Goal: Task Accomplishment & Management: Complete application form

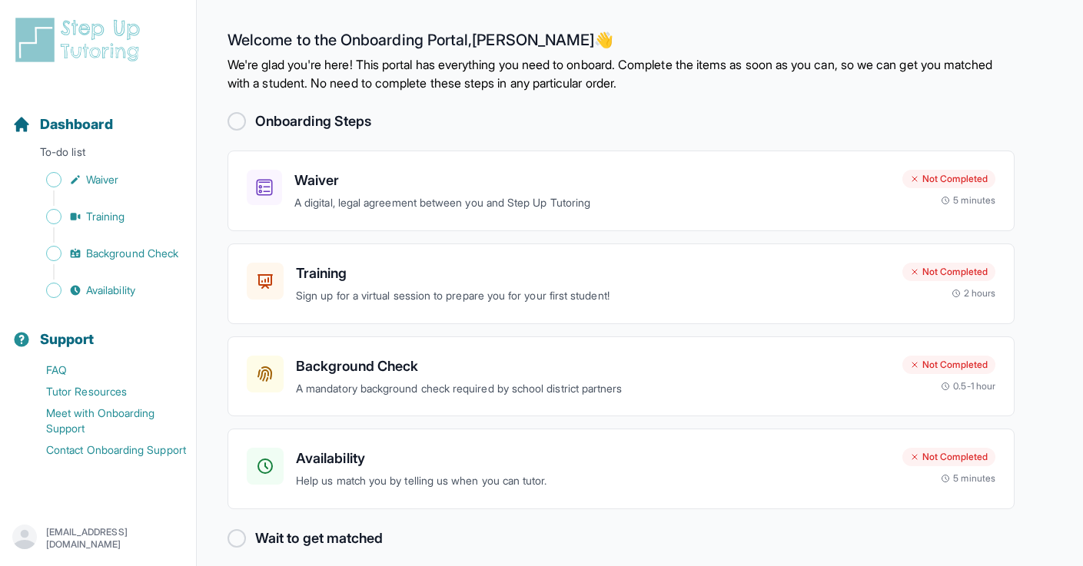
scroll to position [14, 0]
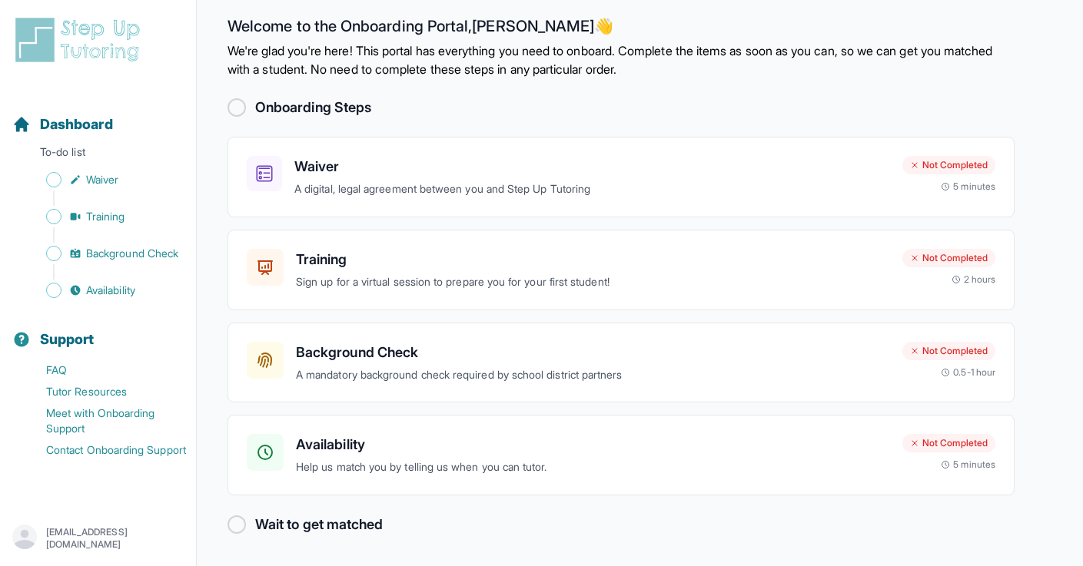
click at [261, 100] on h2 "Onboarding Steps" at bounding box center [313, 108] width 116 height 22
click at [228, 102] on div at bounding box center [236, 107] width 18 height 18
click at [291, 164] on div "Waiver A digital, legal agreement between you and Step Up Tutoring" at bounding box center [568, 177] width 643 height 42
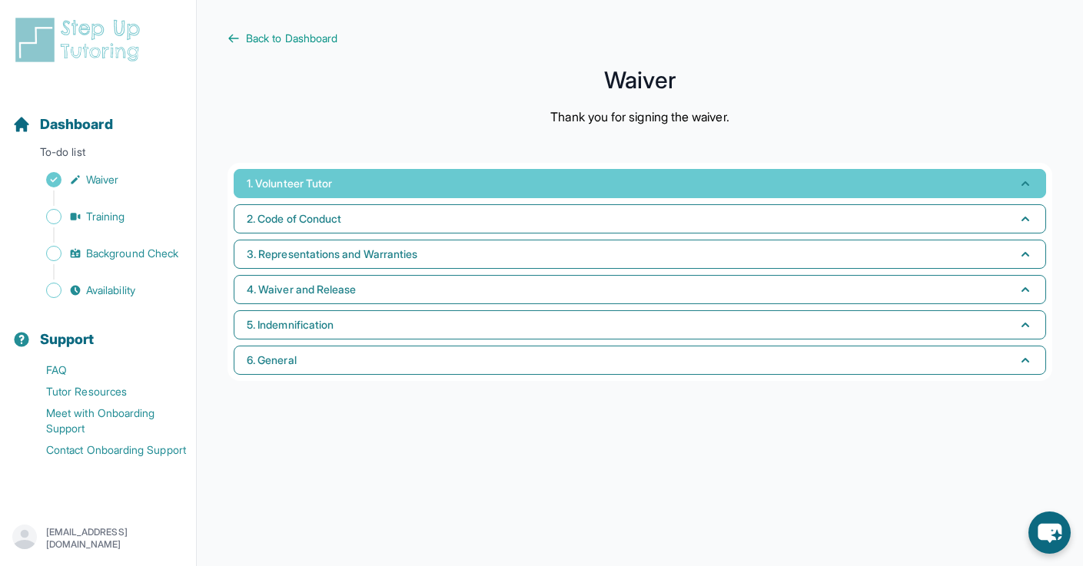
click at [332, 184] on span "1. Volunteer Tutor" at bounding box center [289, 183] width 85 height 15
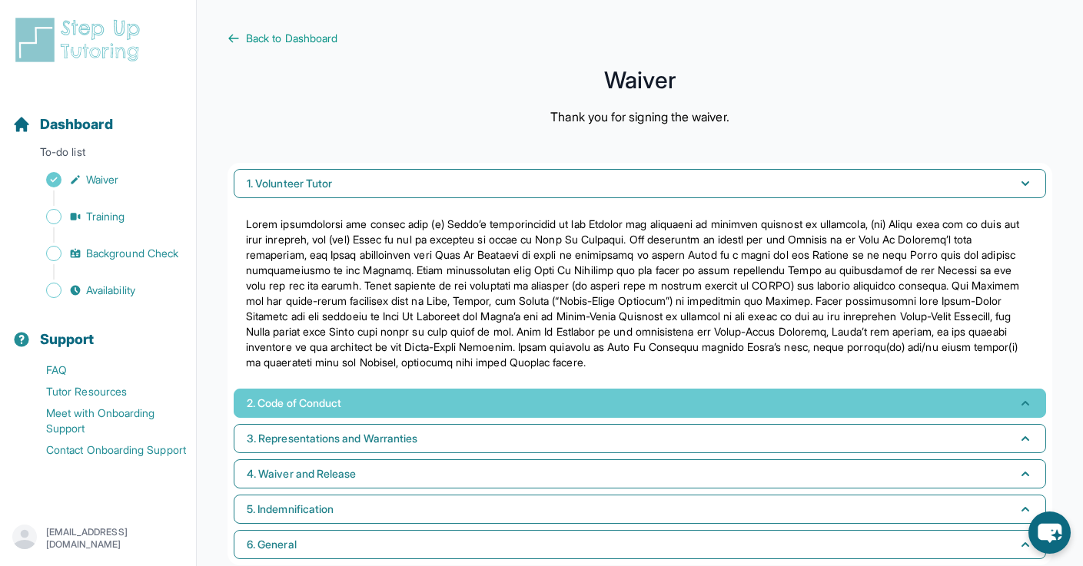
click at [331, 410] on span "2. Code of Conduct" at bounding box center [294, 403] width 95 height 15
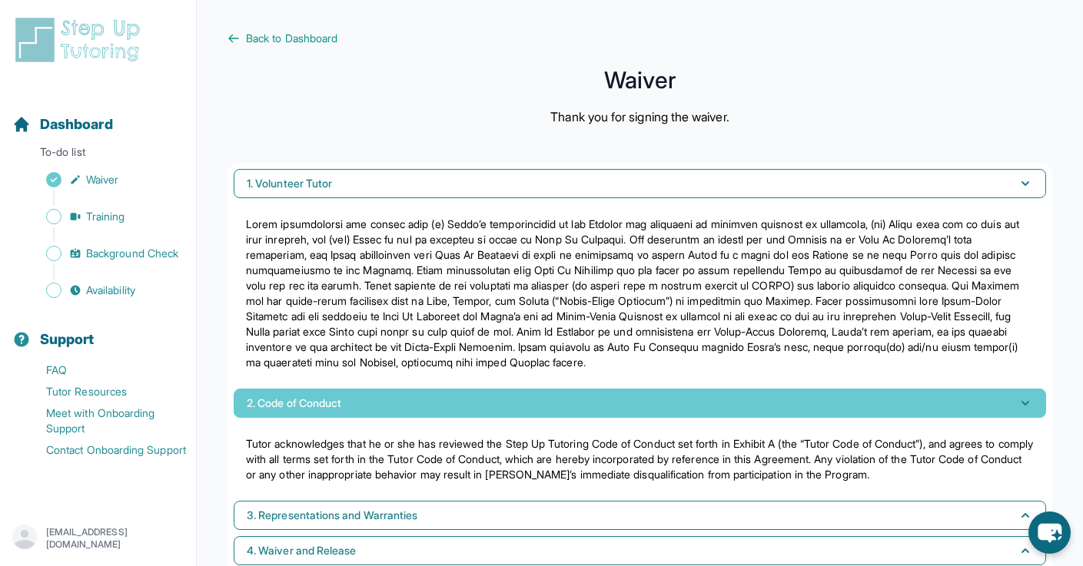
scroll to position [107, 0]
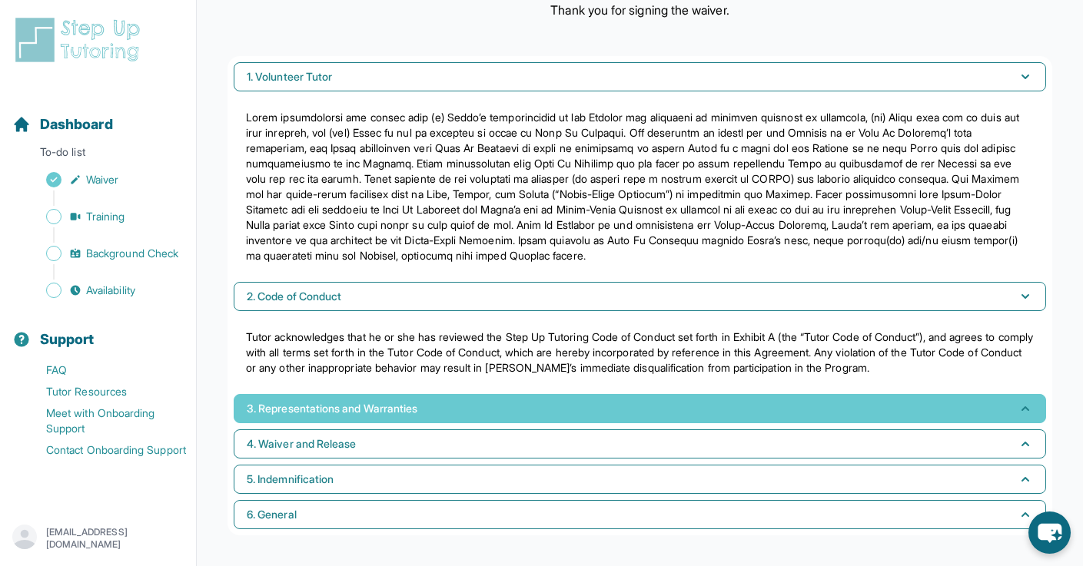
click at [335, 416] on button "3. Representations and Warranties" at bounding box center [640, 408] width 812 height 29
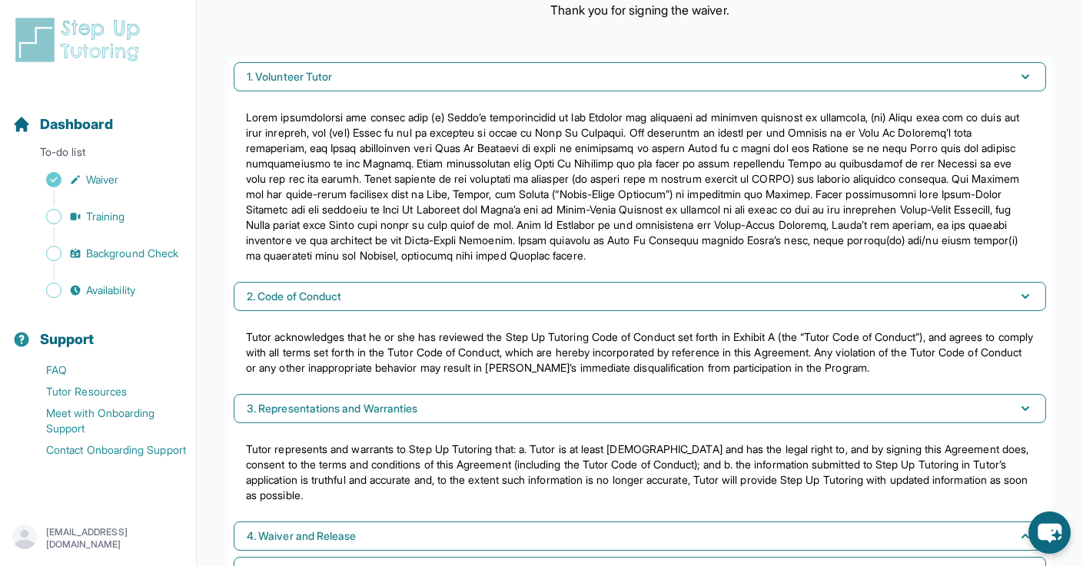
scroll to position [199, 0]
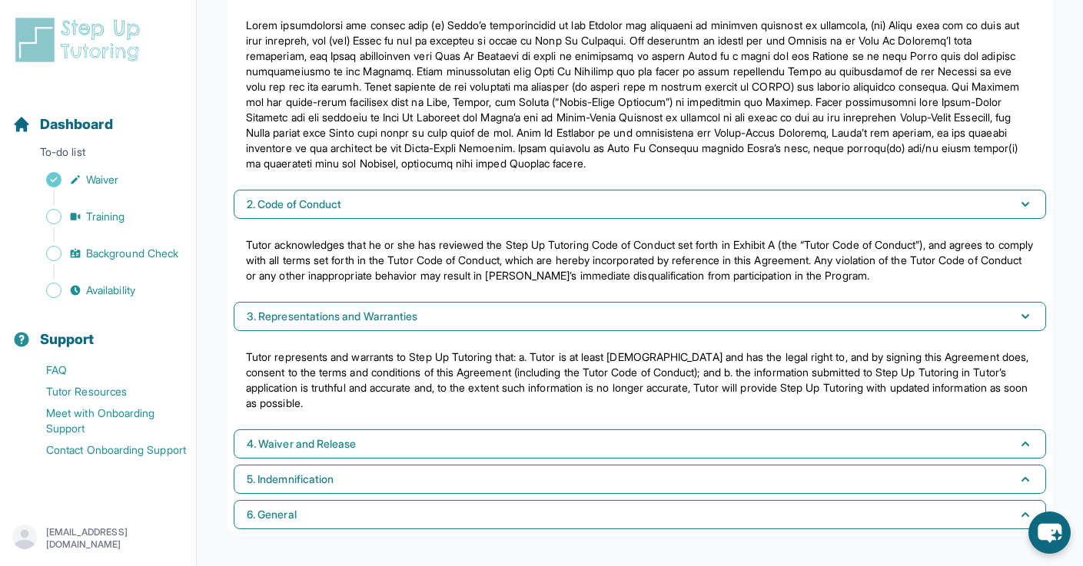
click at [333, 457] on div "1. Volunteer Tutor 2. Code of Conduct Tutor acknowledges that he or she has rev…" at bounding box center [639, 250] width 825 height 572
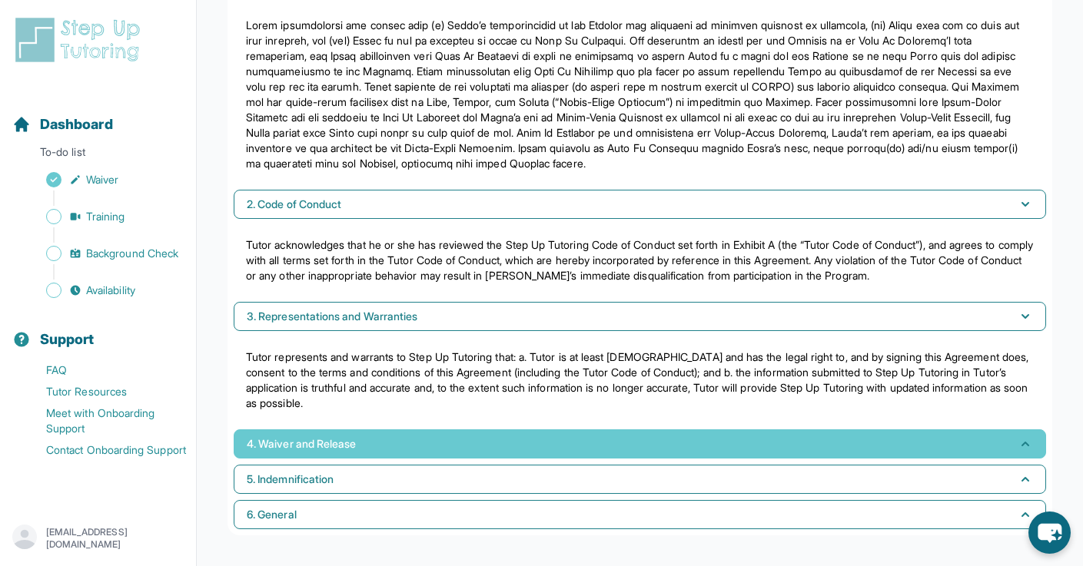
click at [331, 453] on button "4. Waiver and Release" at bounding box center [640, 444] width 812 height 29
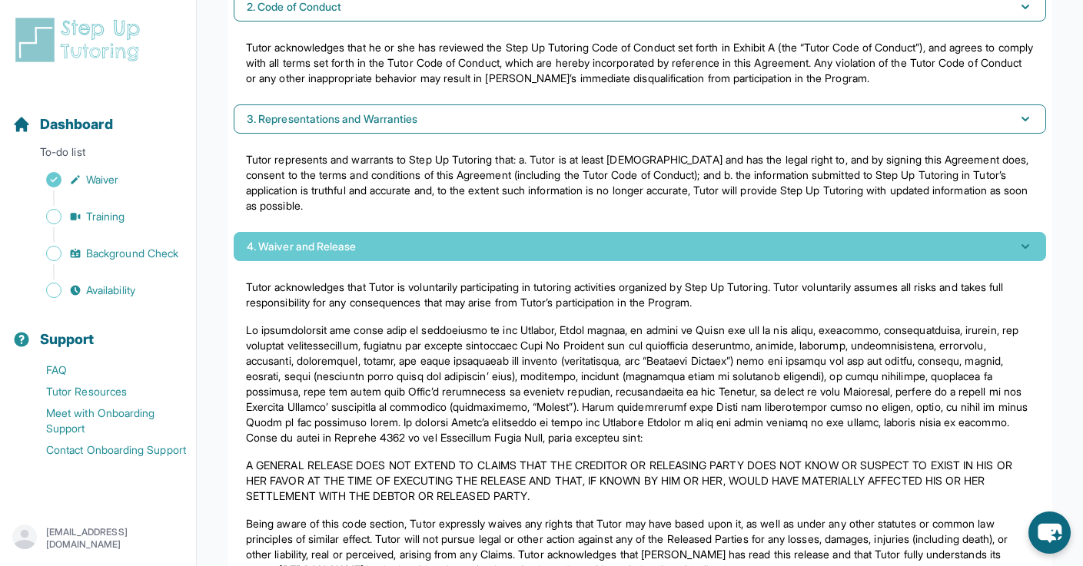
scroll to position [528, 0]
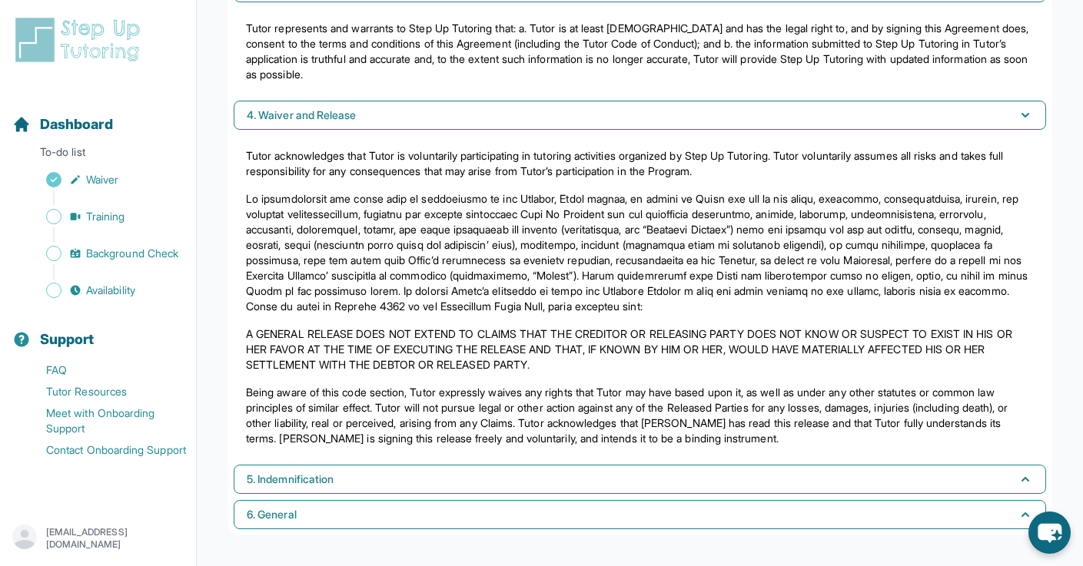
click at [332, 463] on div "1. Volunteer Tutor 2. Code of Conduct Tutor acknowledges that he or she has rev…" at bounding box center [639, 85] width 825 height 901
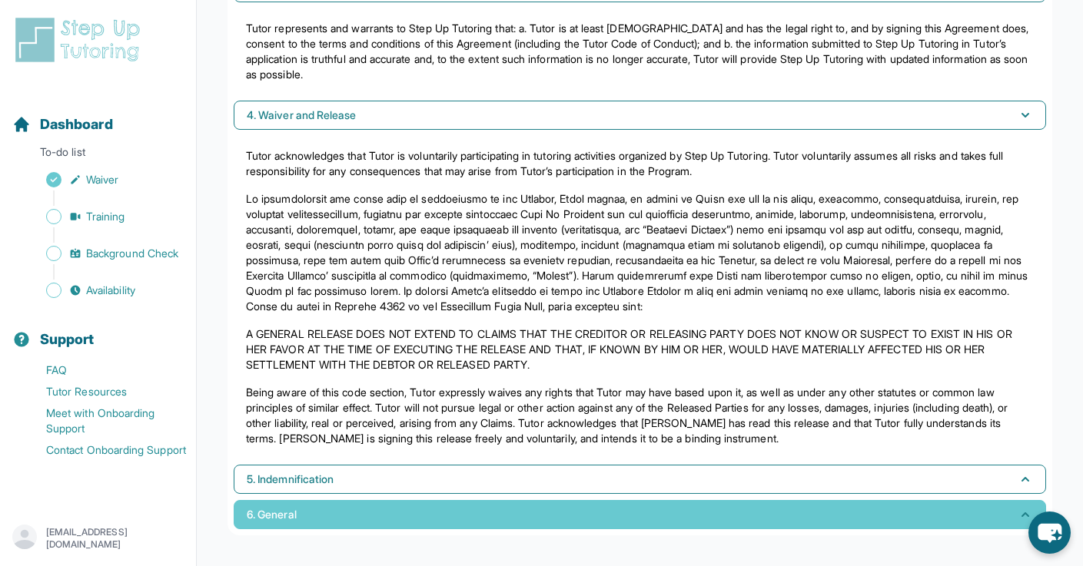
click at [330, 514] on button "6. General" at bounding box center [640, 514] width 812 height 29
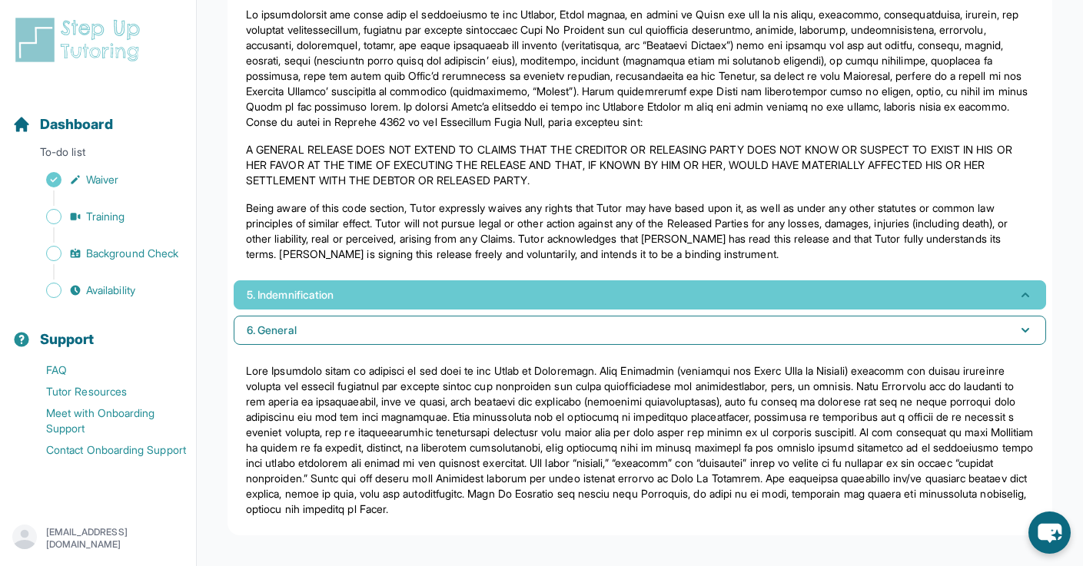
click at [311, 284] on button "5. Indemnification" at bounding box center [640, 295] width 812 height 29
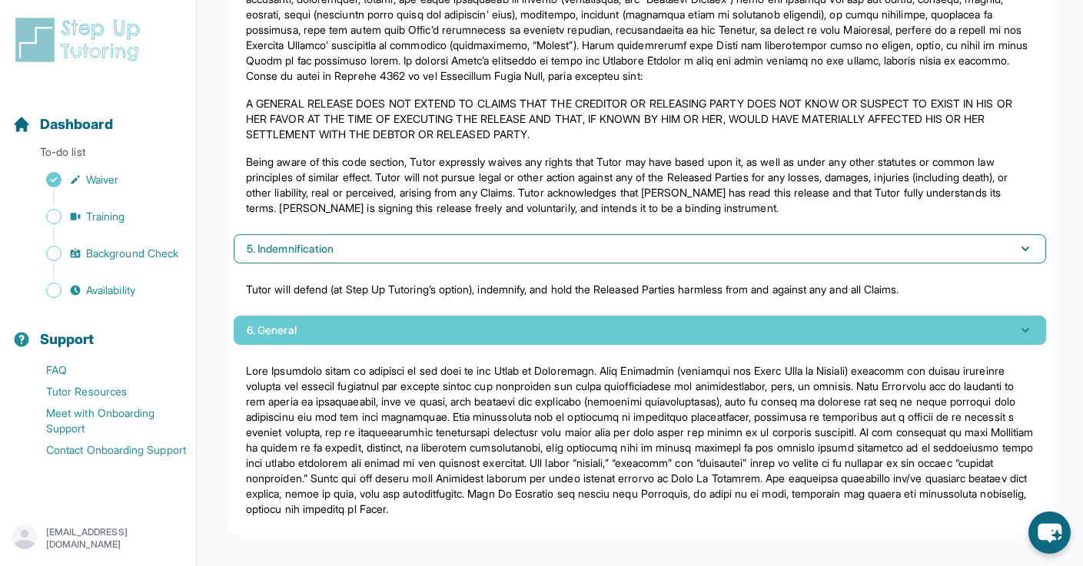
scroll to position [0, 0]
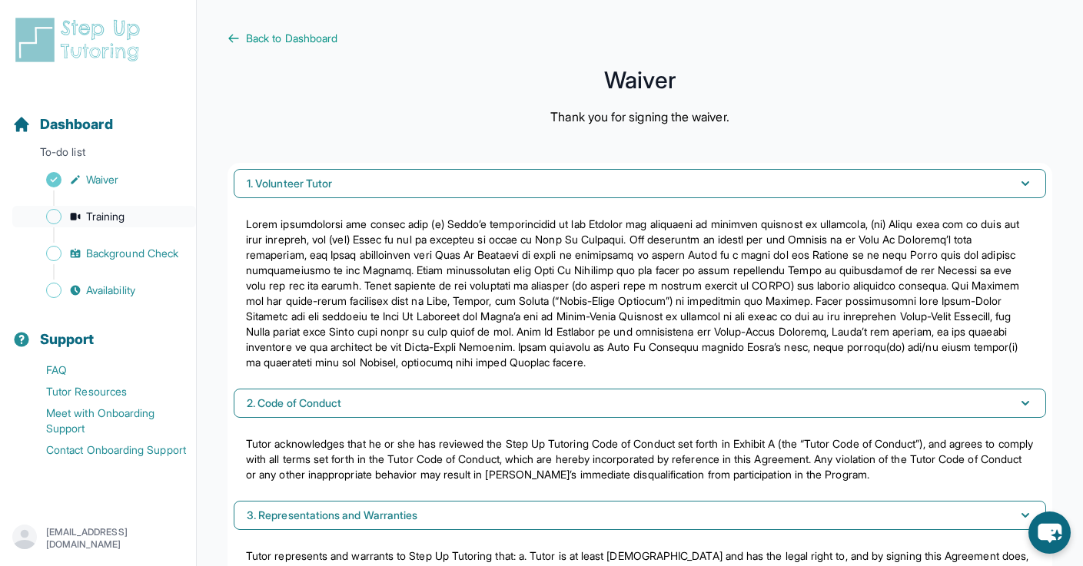
click at [61, 224] on link "Training" at bounding box center [104, 217] width 184 height 22
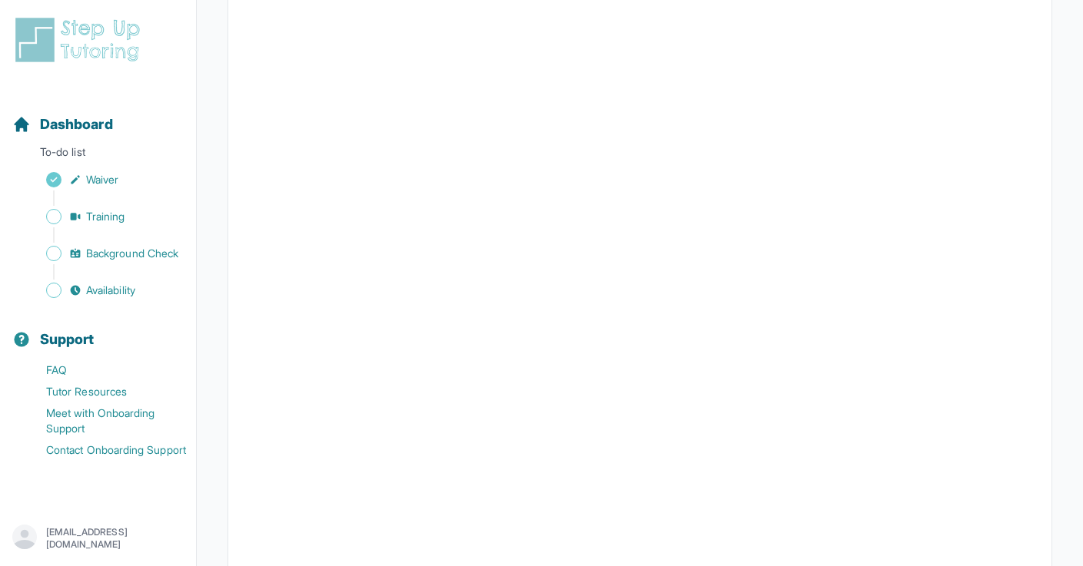
scroll to position [364, 0]
click at [105, 248] on span "Background Check" at bounding box center [132, 253] width 92 height 15
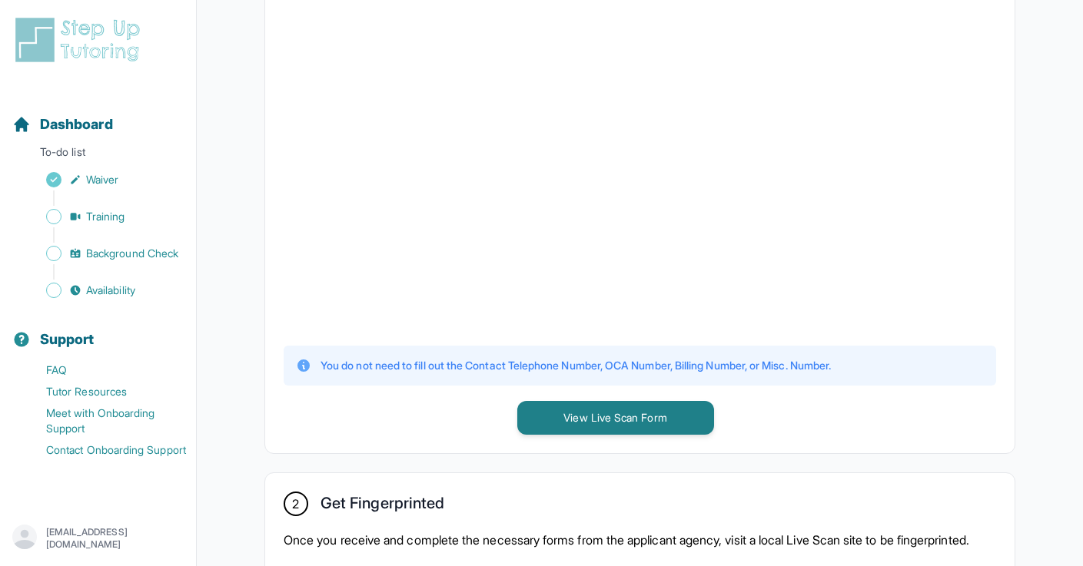
scroll to position [431, 0]
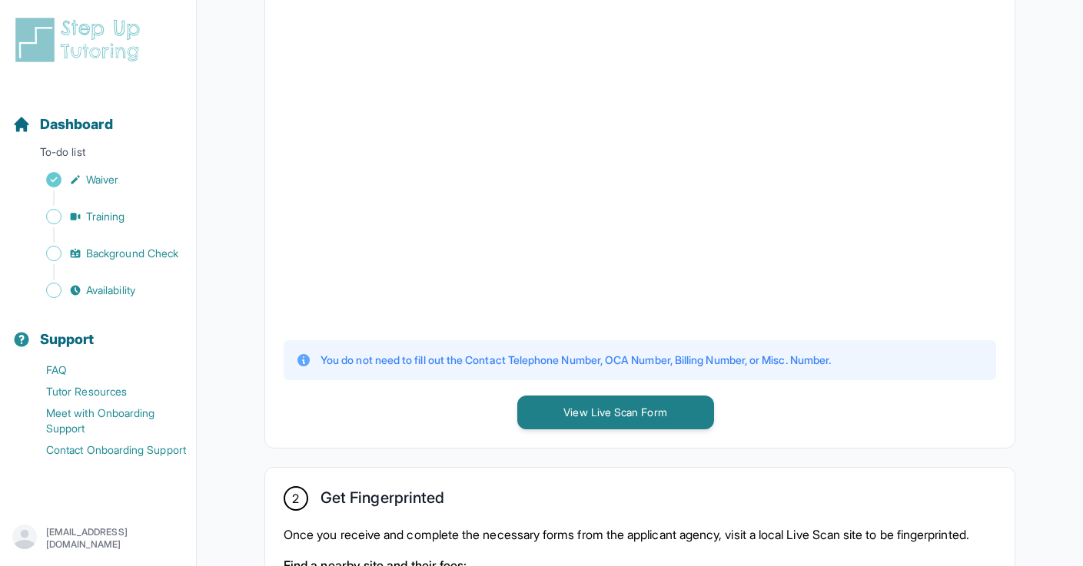
click at [150, 277] on div "Sidebar" at bounding box center [101, 271] width 178 height 15
click at [125, 277] on div "Sidebar" at bounding box center [101, 271] width 178 height 15
click at [123, 286] on span "Availability" at bounding box center [110, 290] width 49 height 15
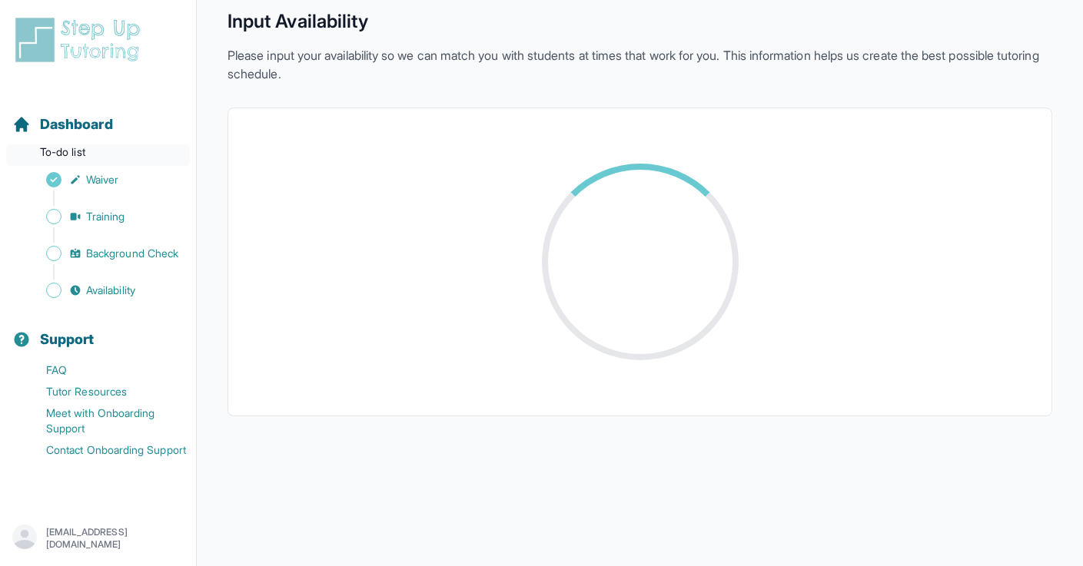
scroll to position [327, 0]
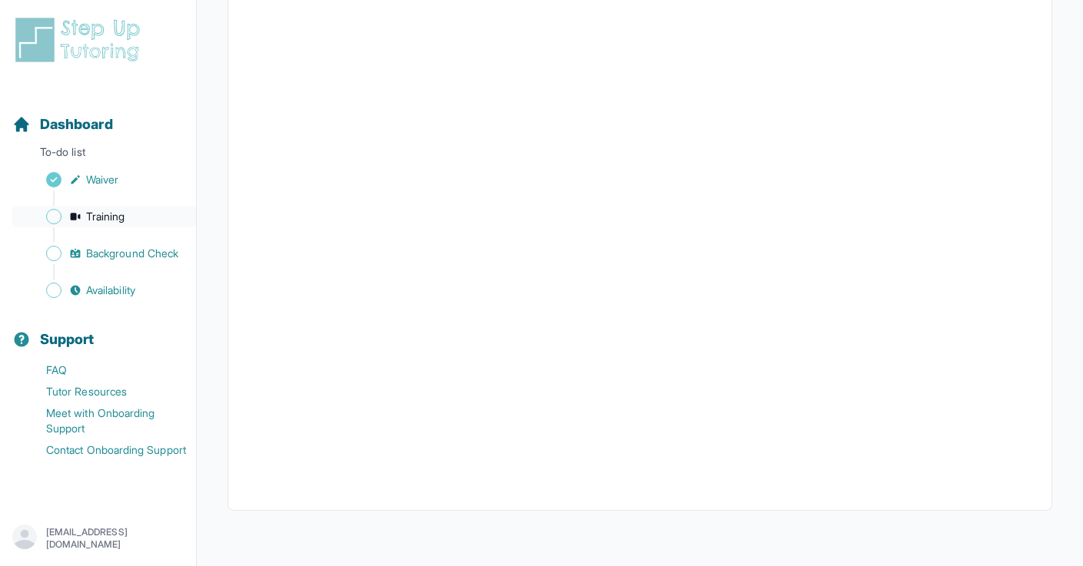
click at [104, 220] on span "Training" at bounding box center [105, 216] width 39 height 15
click at [140, 254] on span "Background Check" at bounding box center [132, 253] width 92 height 15
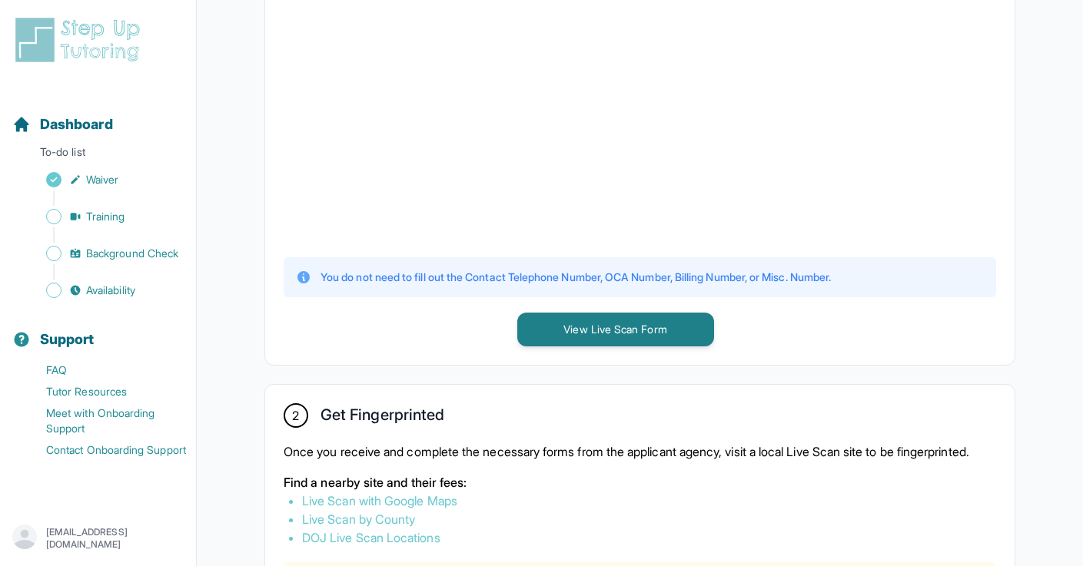
scroll to position [530, 0]
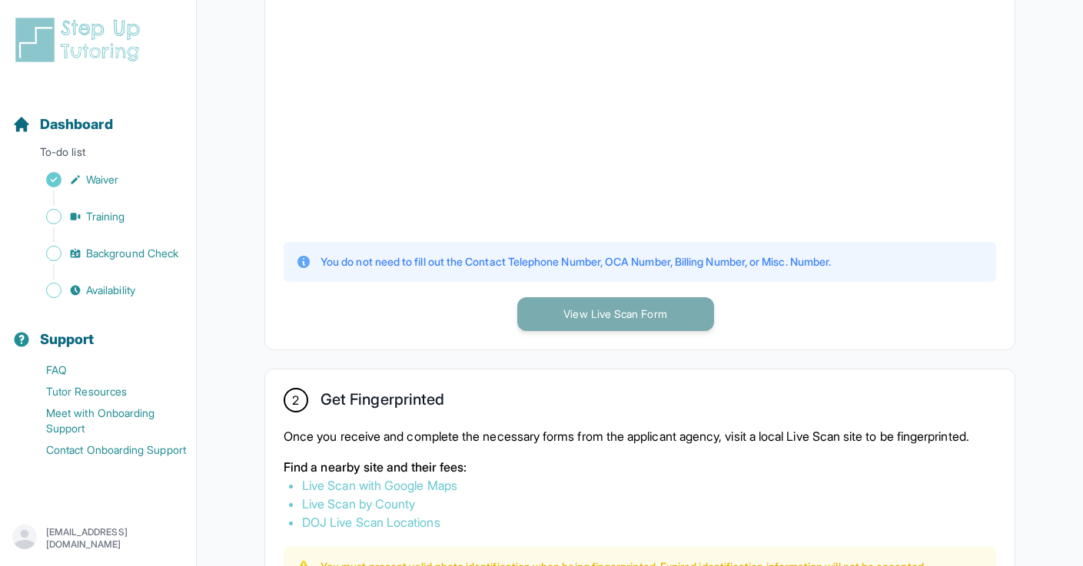
click at [624, 322] on button "View Live Scan Form" at bounding box center [615, 314] width 197 height 34
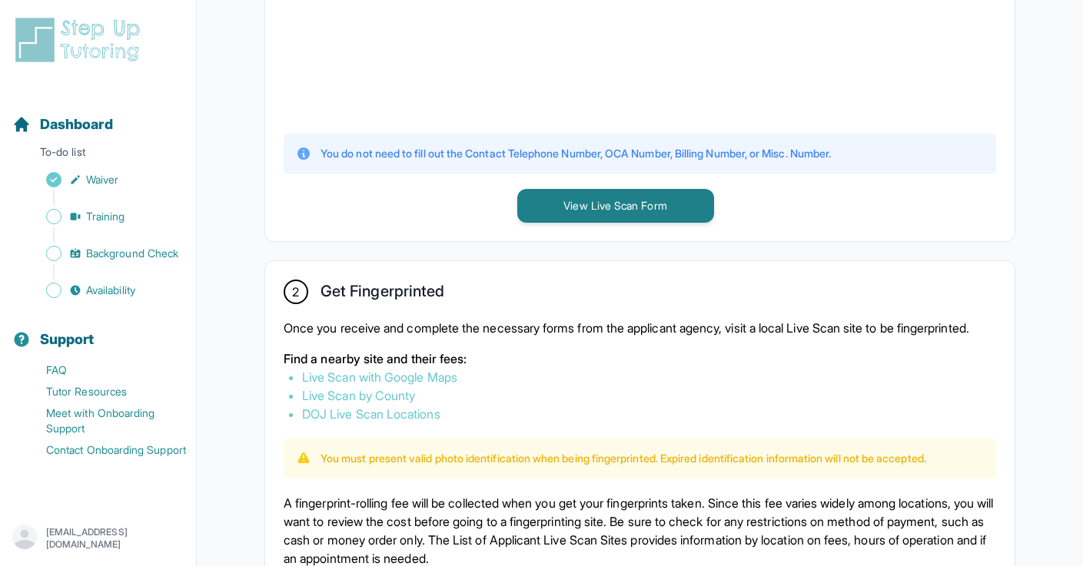
scroll to position [650, 0]
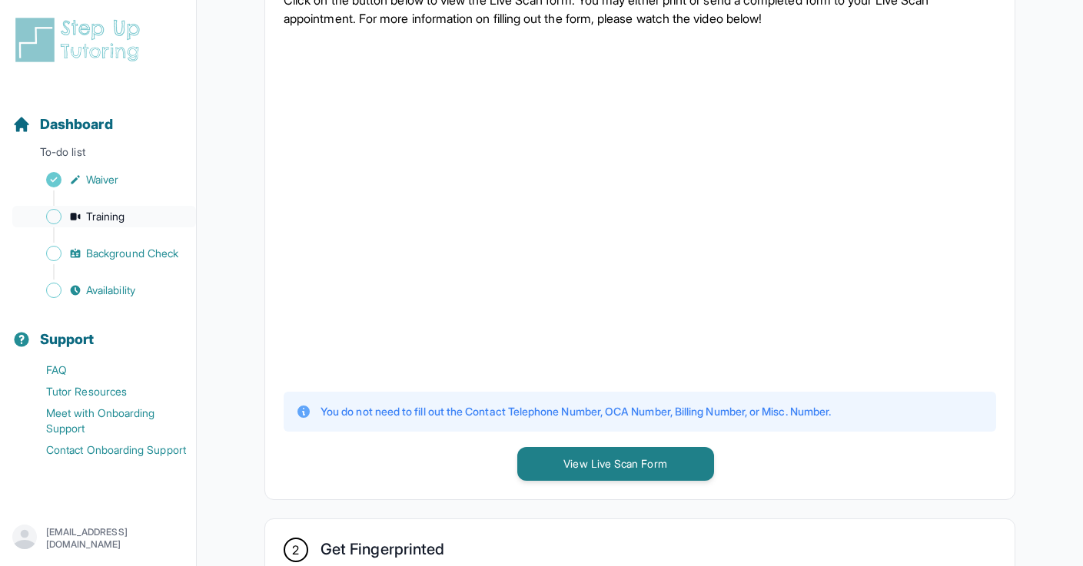
click at [119, 221] on span "Training" at bounding box center [105, 216] width 39 height 15
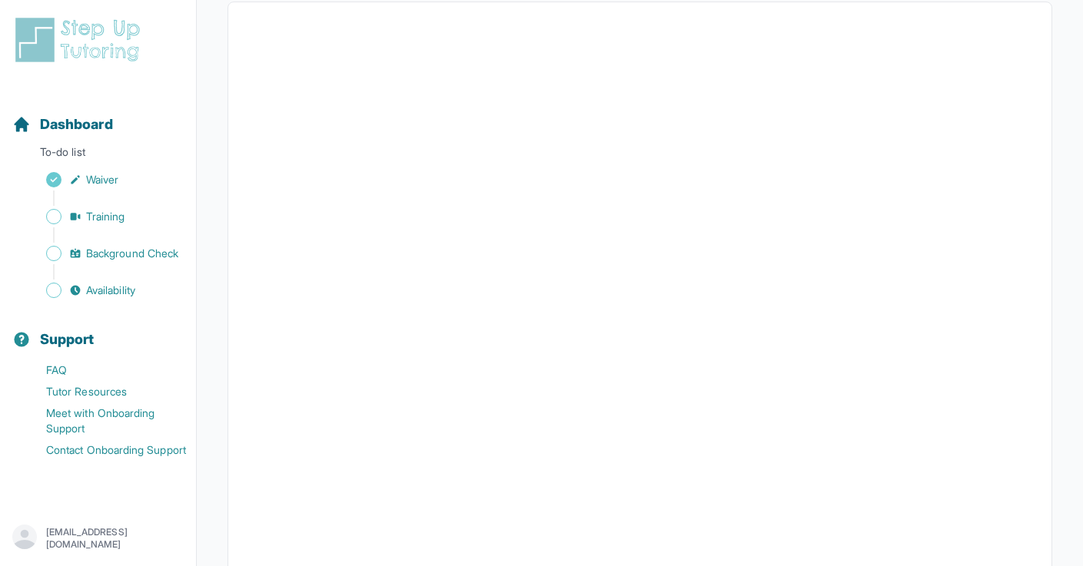
scroll to position [297, 0]
click at [138, 244] on link "Background Check" at bounding box center [104, 254] width 184 height 22
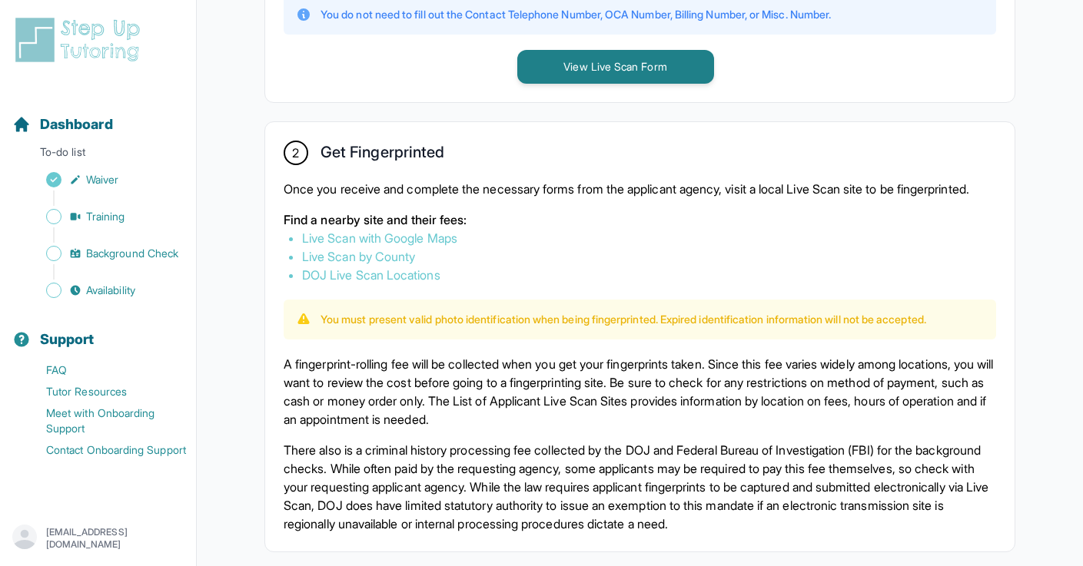
scroll to position [845, 0]
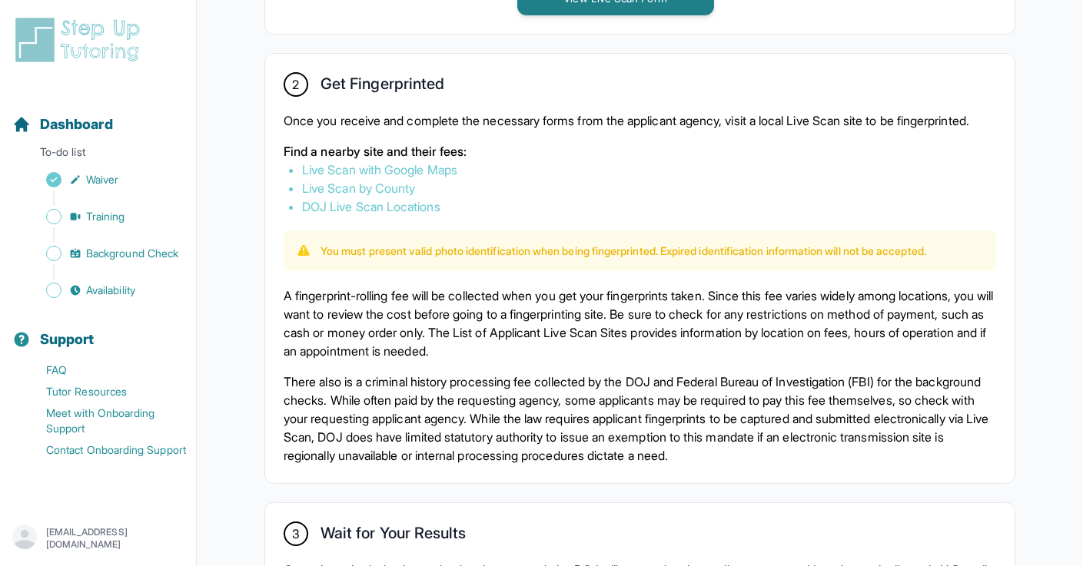
click at [473, 125] on p "Once you receive and complete the necessary forms from the applicant agency, vi…" at bounding box center [640, 120] width 712 height 18
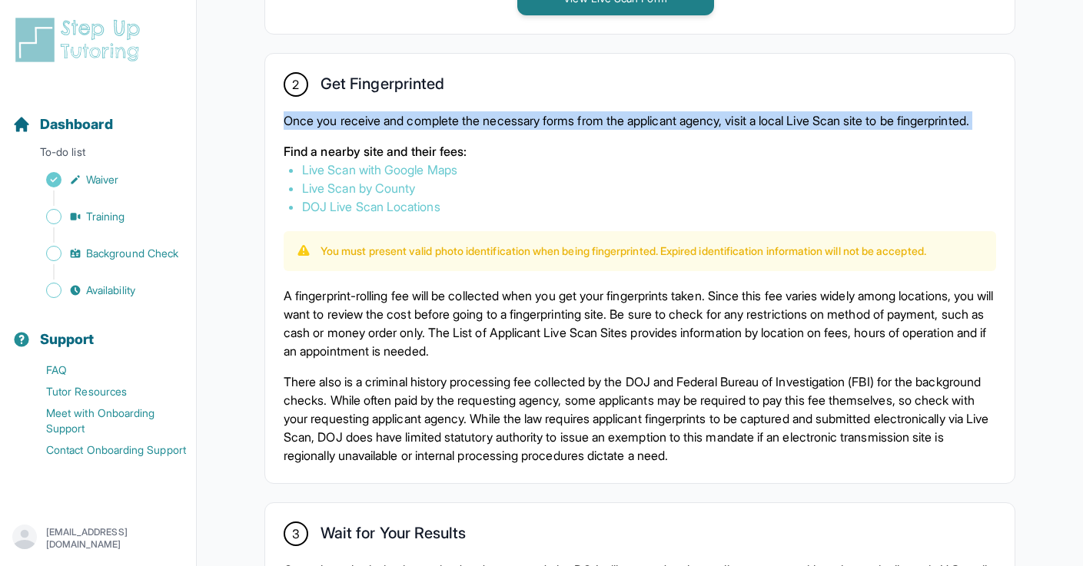
click at [473, 125] on p "Once you receive and complete the necessary forms from the applicant agency, vi…" at bounding box center [640, 120] width 712 height 18
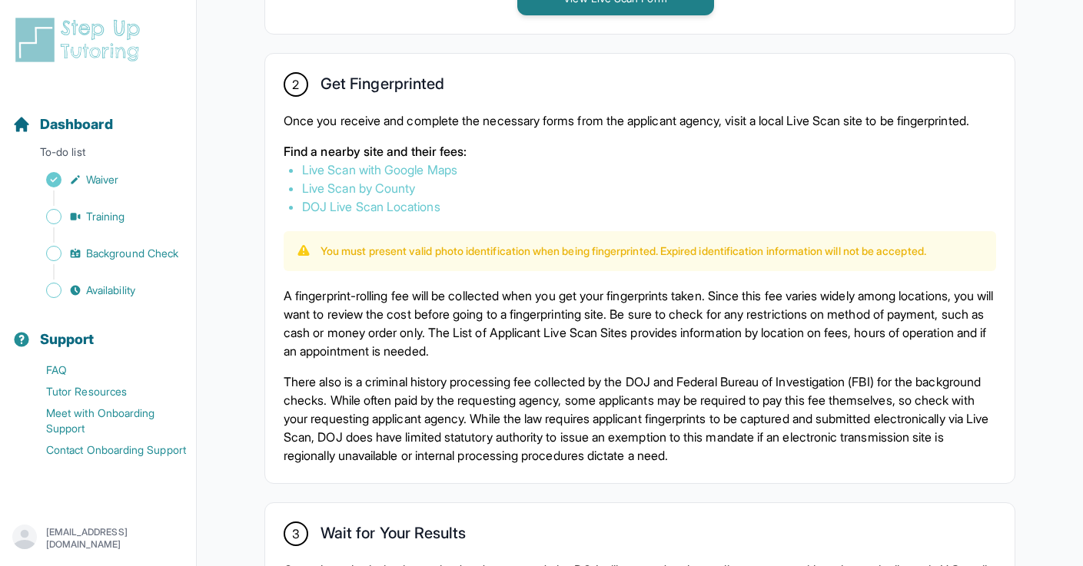
click at [397, 149] on div "Once you receive and complete the necessary forms from the applicant agency, vi…" at bounding box center [640, 163] width 712 height 105
click at [399, 311] on p "A fingerprint-rolling fee will be collected when you get your fingerprints take…" at bounding box center [640, 324] width 712 height 74
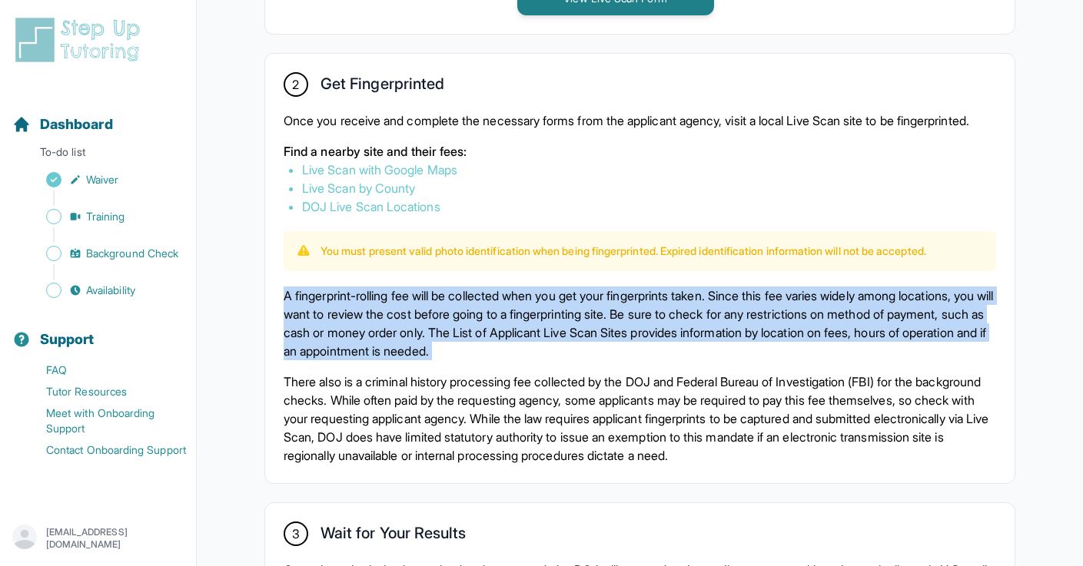
click at [399, 311] on p "A fingerprint-rolling fee will be collected when you get your fingerprints take…" at bounding box center [640, 324] width 712 height 74
click at [360, 351] on p "A fingerprint-rolling fee will be collected when you get your fingerprints take…" at bounding box center [640, 324] width 712 height 74
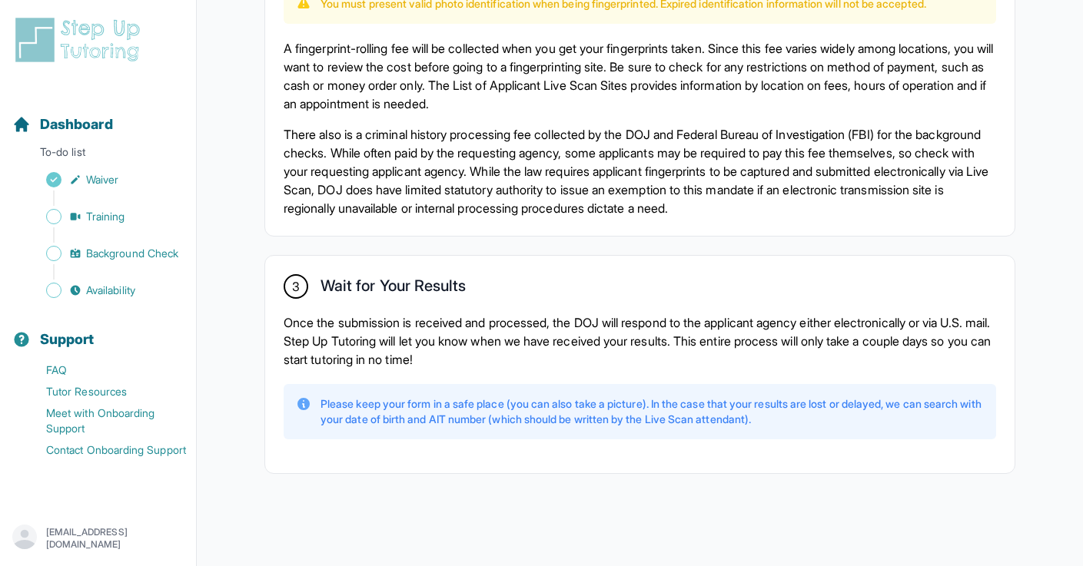
scroll to position [1098, 0]
click at [457, 333] on p "Once the submission is received and processed, the DOJ will respond to the appl…" at bounding box center [640, 341] width 712 height 55
click at [457, 347] on p "Once the submission is received and processed, the DOJ will respond to the appl…" at bounding box center [640, 341] width 712 height 55
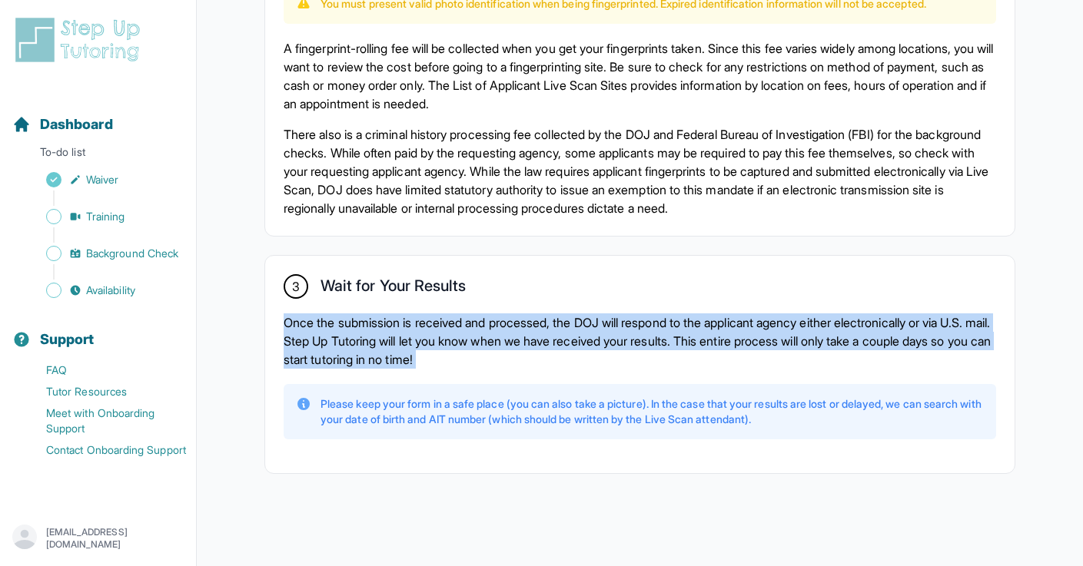
click at [457, 347] on p "Once the submission is received and processed, the DOJ will respond to the appl…" at bounding box center [640, 341] width 712 height 55
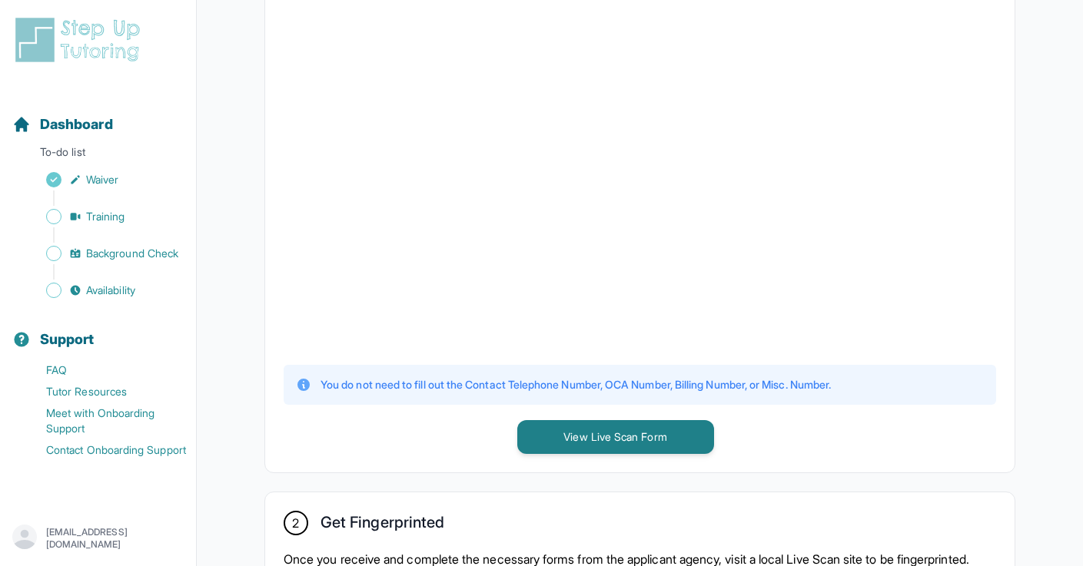
scroll to position [289, 0]
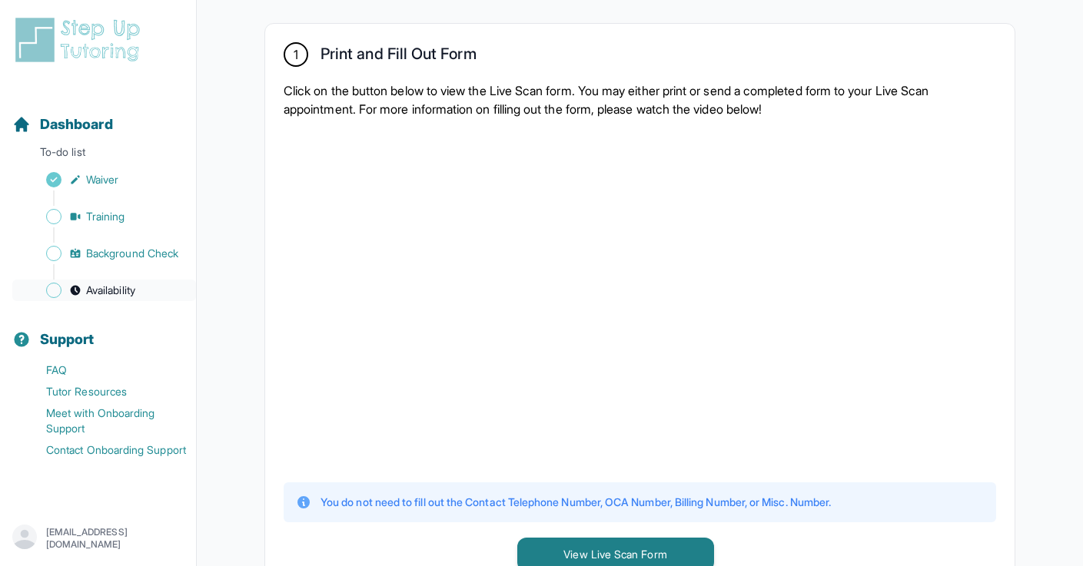
click at [122, 290] on span "Availability" at bounding box center [110, 290] width 49 height 15
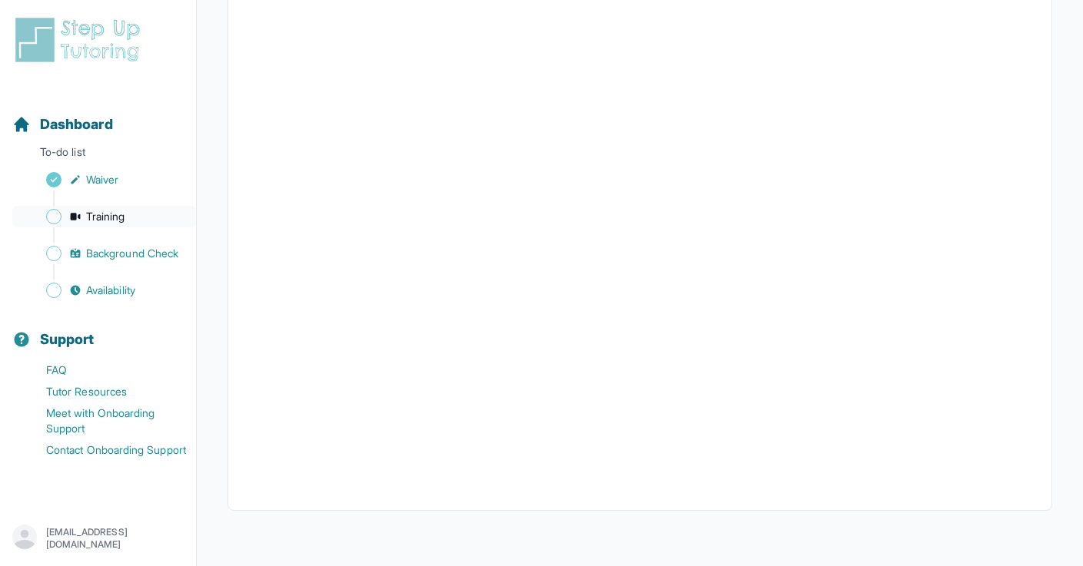
click at [88, 224] on link "Training" at bounding box center [104, 217] width 184 height 22
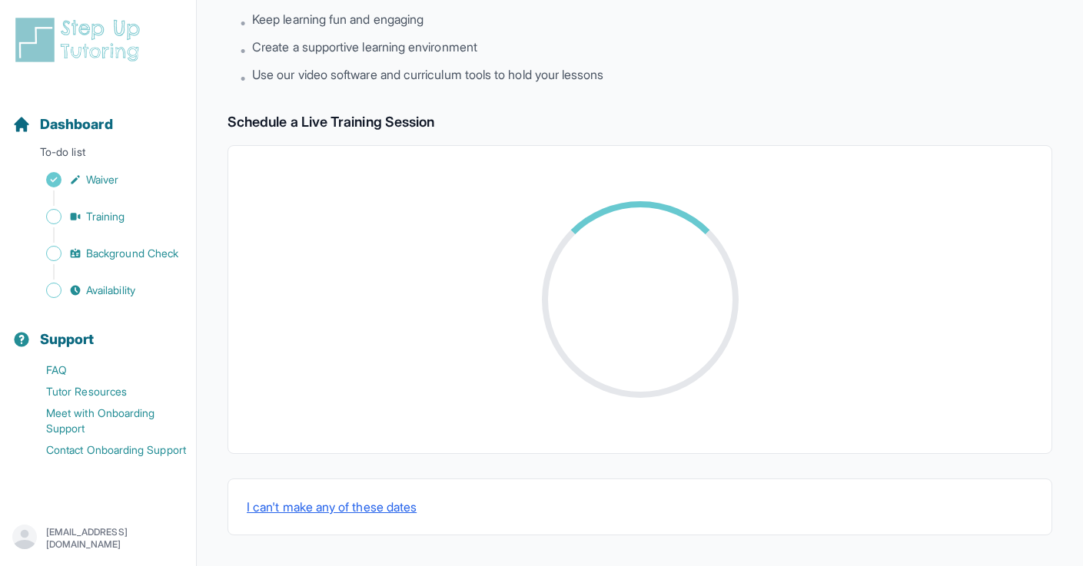
scroll to position [327, 0]
